Goal: Navigation & Orientation: Understand site structure

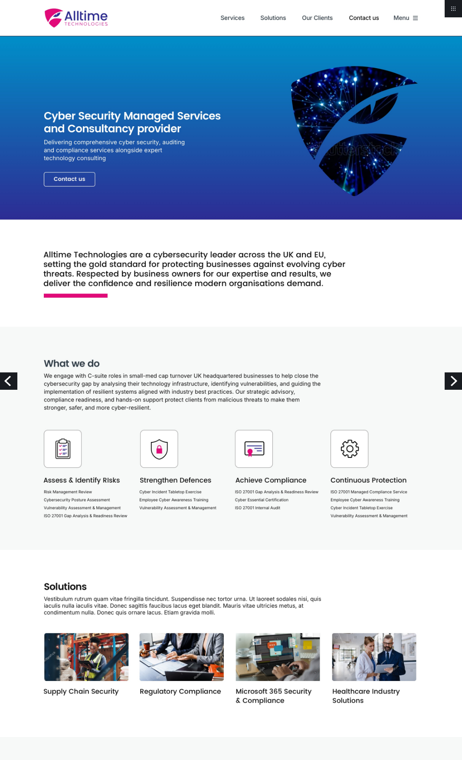
scroll to position [391, 0]
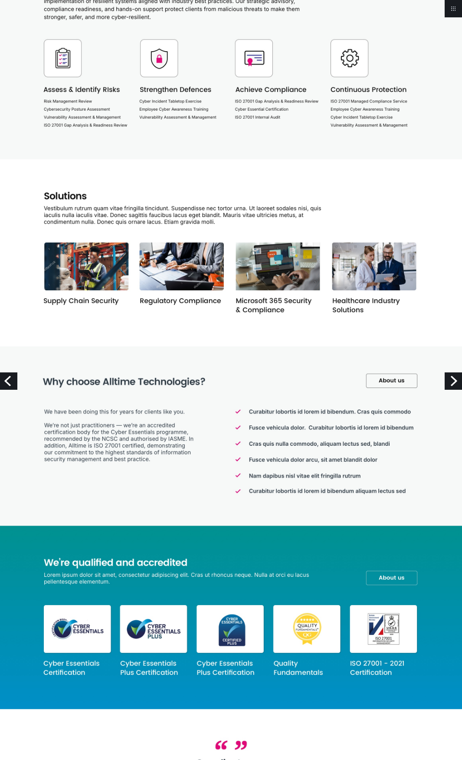
click at [109, 47] on img at bounding box center [231, 610] width 462 height 2003
click at [109, 60] on img at bounding box center [231, 610] width 462 height 2003
drag, startPoint x: 69, startPoint y: 54, endPoint x: 60, endPoint y: 59, distance: 9.8
click at [60, 59] on img at bounding box center [231, 610] width 462 height 2003
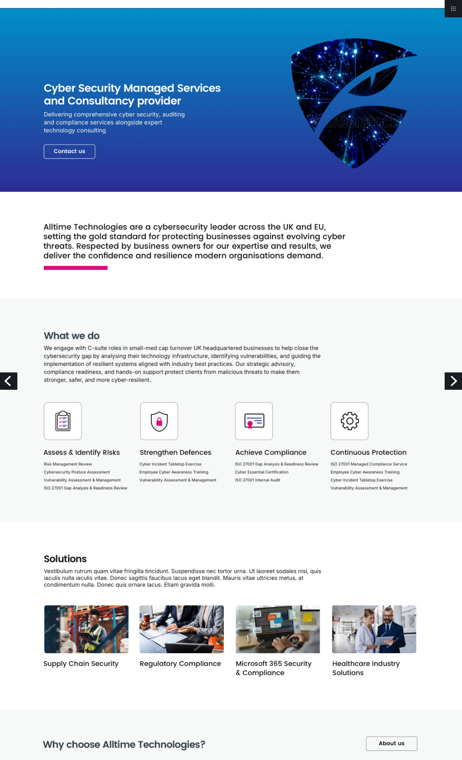
scroll to position [0, 0]
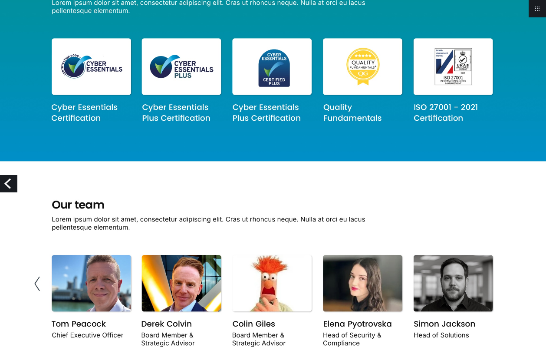
scroll to position [1085, 0]
